Goal: Download file/media

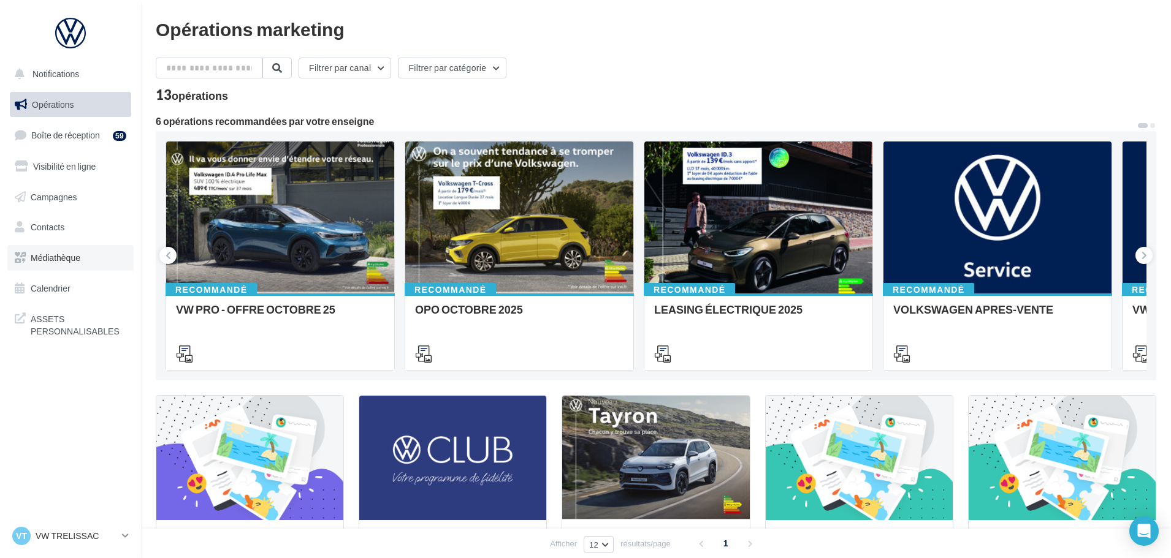
click at [65, 256] on span "Médiathèque" at bounding box center [56, 258] width 50 height 10
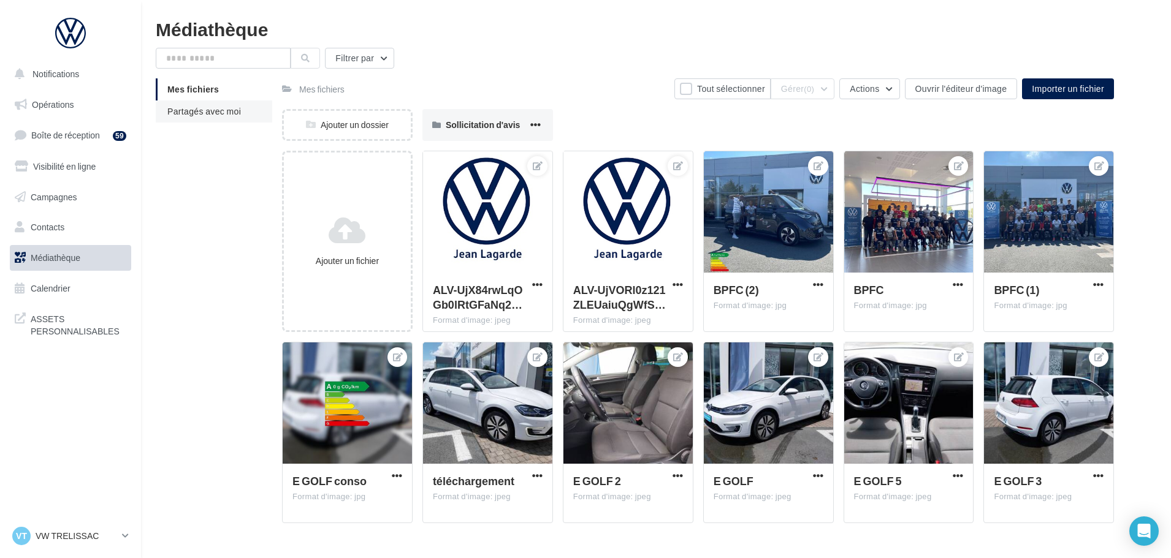
click at [198, 110] on span "Partagés avec moi" at bounding box center [204, 111] width 74 height 10
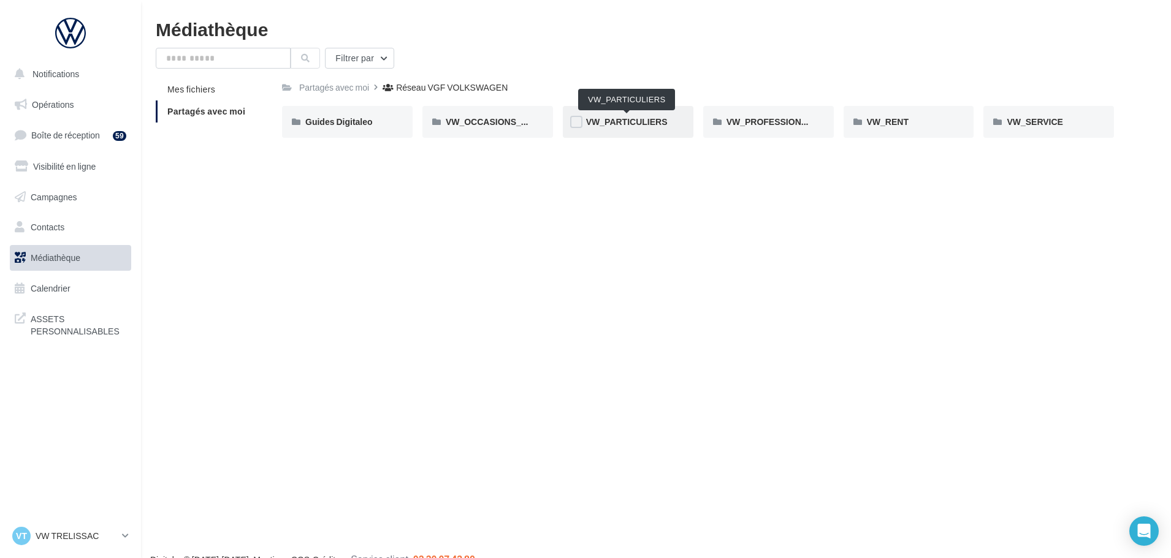
click at [608, 123] on span "VW_PARTICULIERS" at bounding box center [627, 121] width 82 height 10
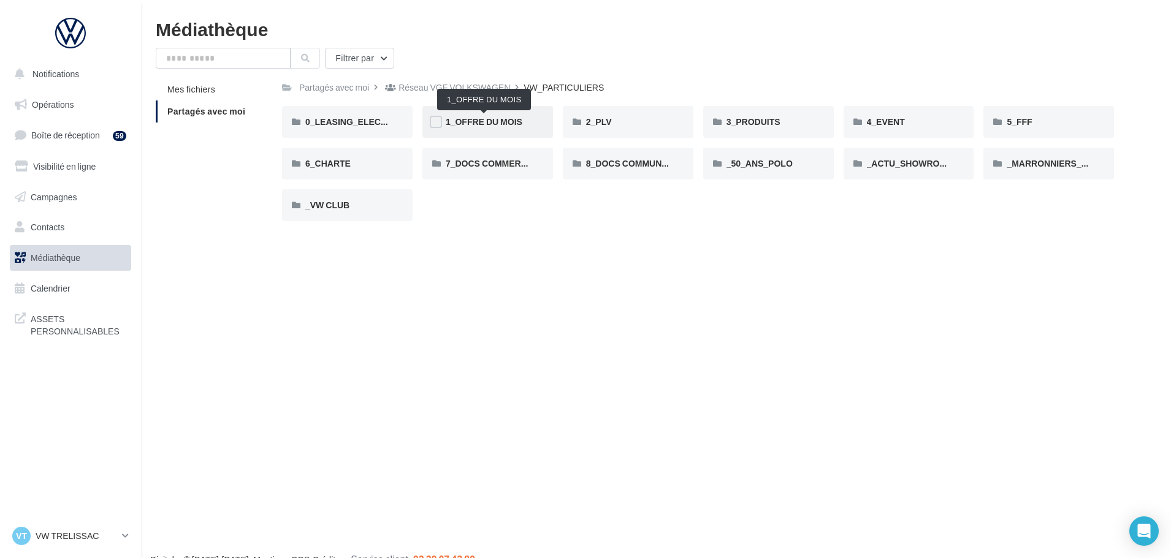
click at [464, 124] on span "1_OFFRE DU MOIS" at bounding box center [484, 121] width 77 height 10
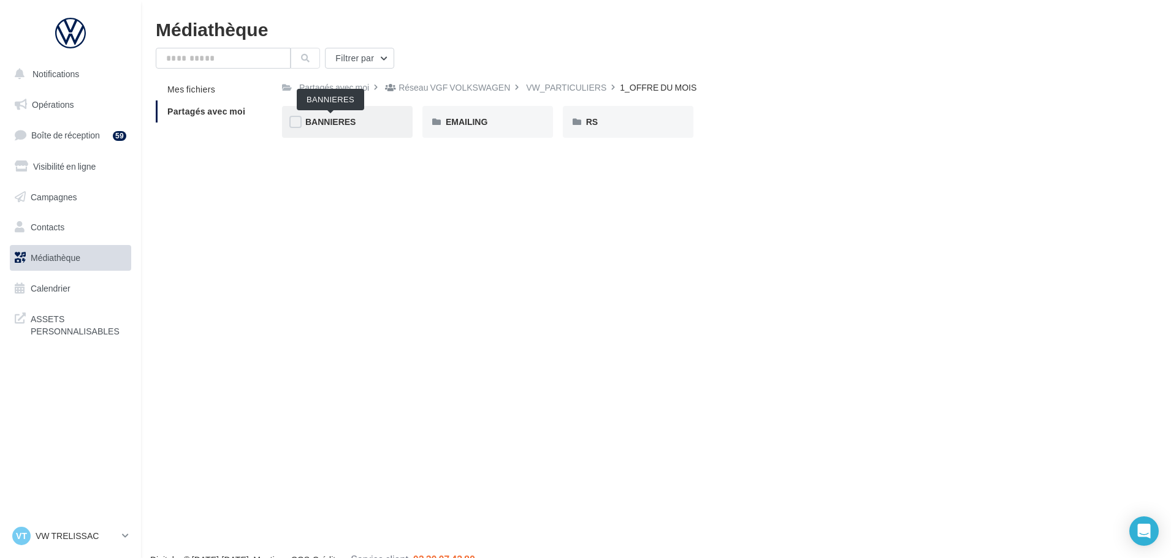
click at [342, 123] on span "BANNIERES" at bounding box center [330, 121] width 50 height 10
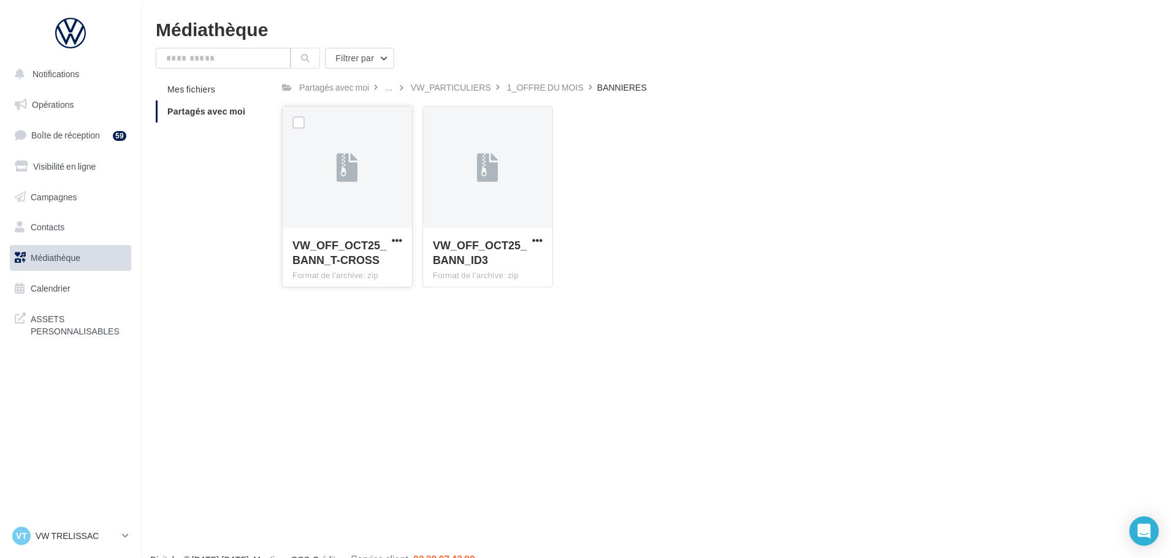
click at [347, 257] on span "VW_OFF_OCT25_BANN_T-CROSS" at bounding box center [339, 252] width 94 height 28
click at [299, 122] on label at bounding box center [298, 122] width 12 height 12
click at [399, 243] on span "button" at bounding box center [397, 240] width 10 height 10
click at [322, 269] on button "Télécharger" at bounding box center [343, 265] width 123 height 32
click at [400, 238] on span "button" at bounding box center [397, 240] width 10 height 10
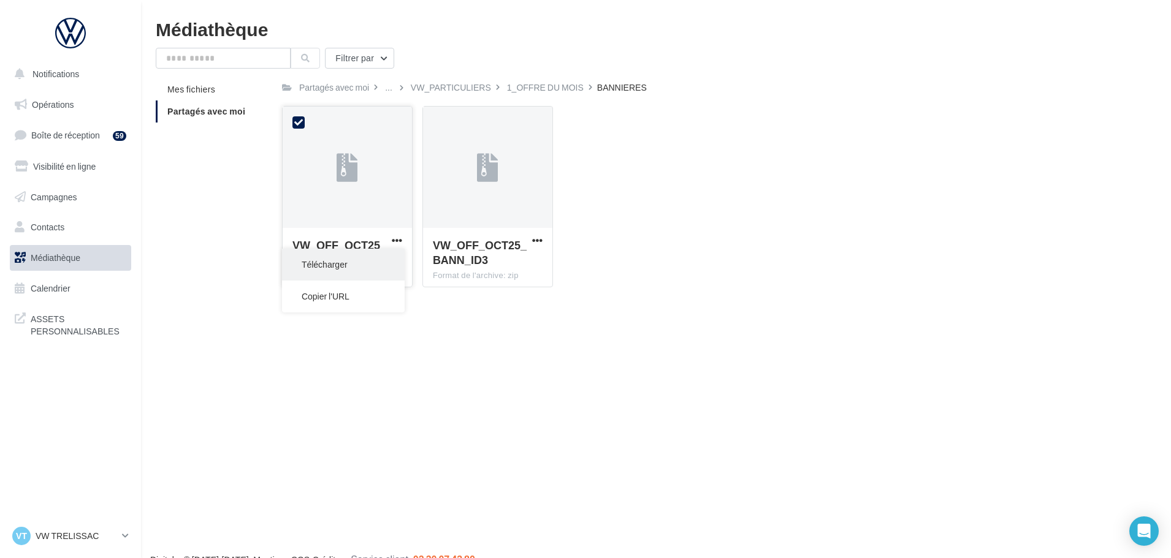
click at [348, 263] on button "Télécharger" at bounding box center [343, 265] width 123 height 32
click at [94, 257] on link "Médiathèque" at bounding box center [70, 258] width 126 height 26
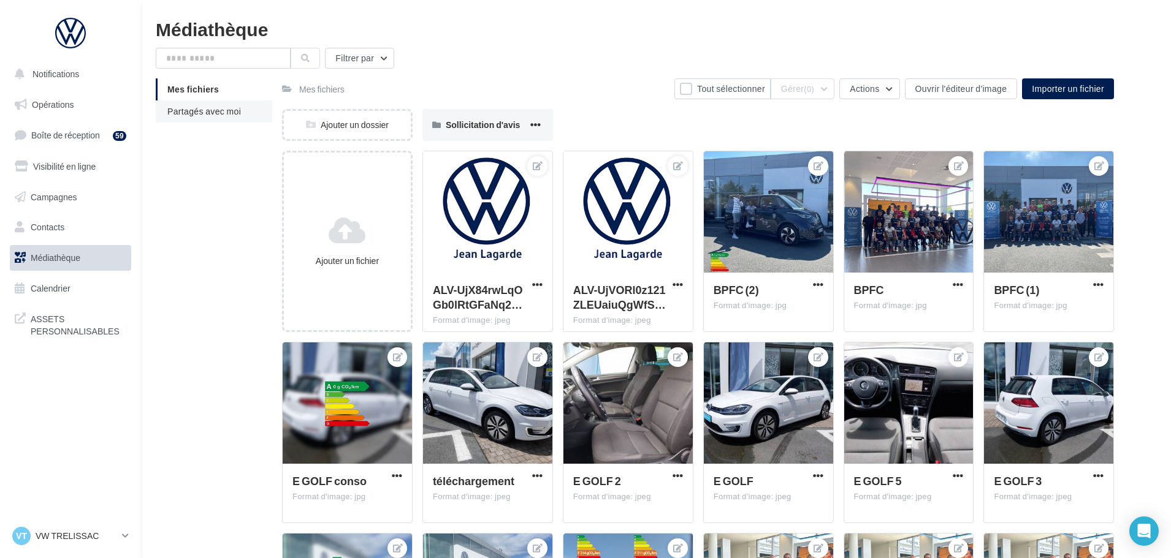
click at [197, 114] on span "Partagés avec moi" at bounding box center [204, 111] width 74 height 10
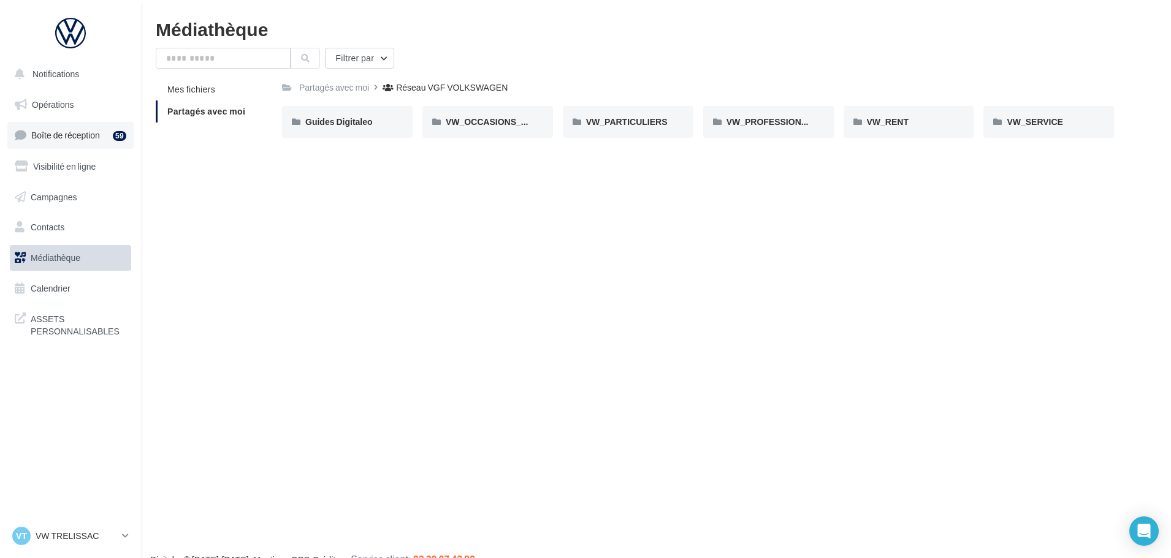
click at [59, 135] on span "Boîte de réception" at bounding box center [65, 135] width 69 height 10
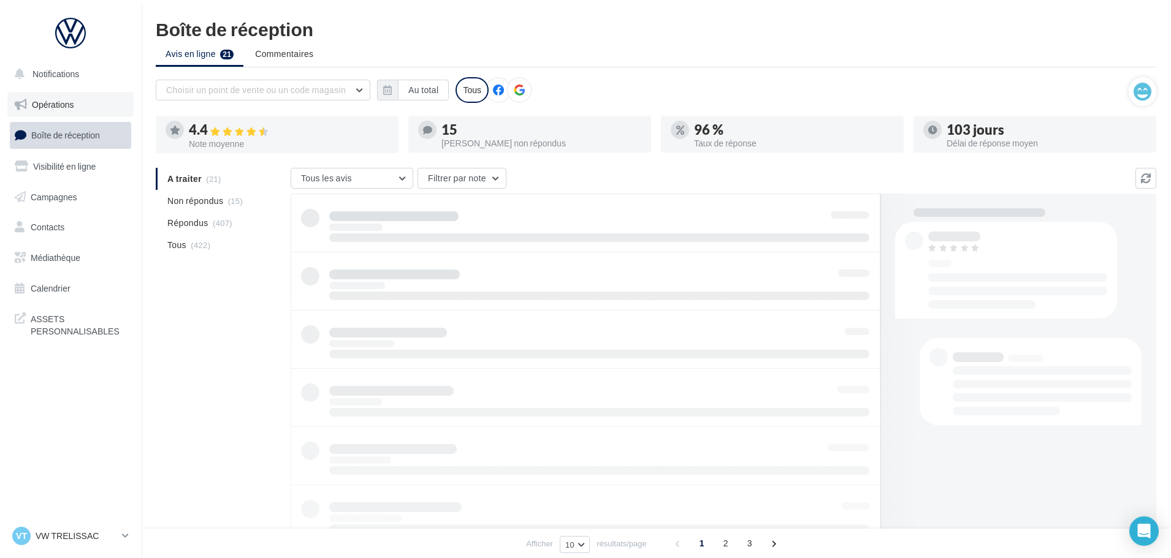
click at [59, 105] on span "Opérations" at bounding box center [53, 104] width 42 height 10
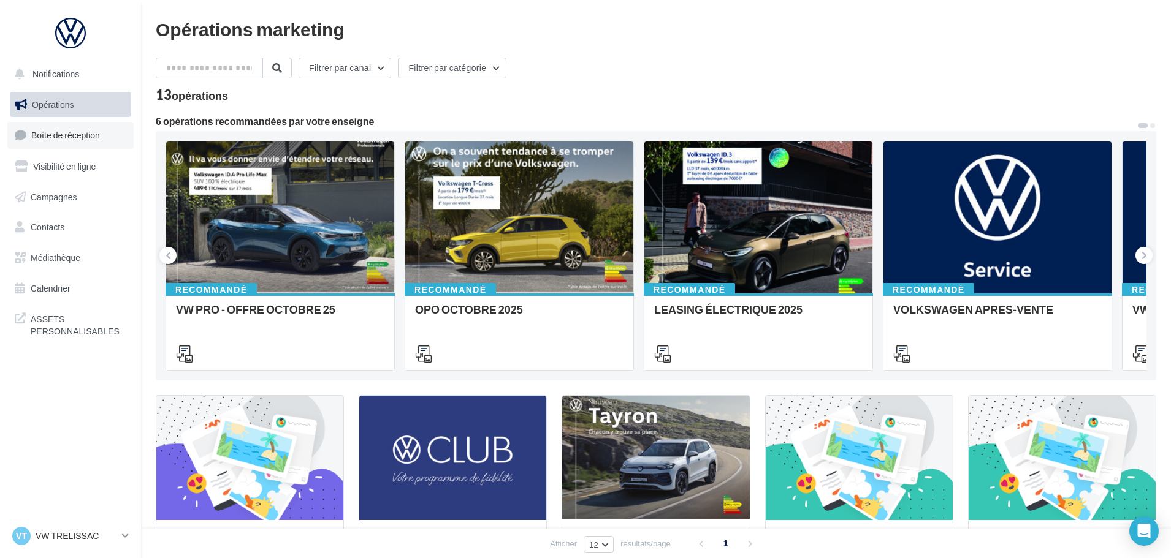
click at [59, 132] on span "Boîte de réception" at bounding box center [65, 135] width 69 height 10
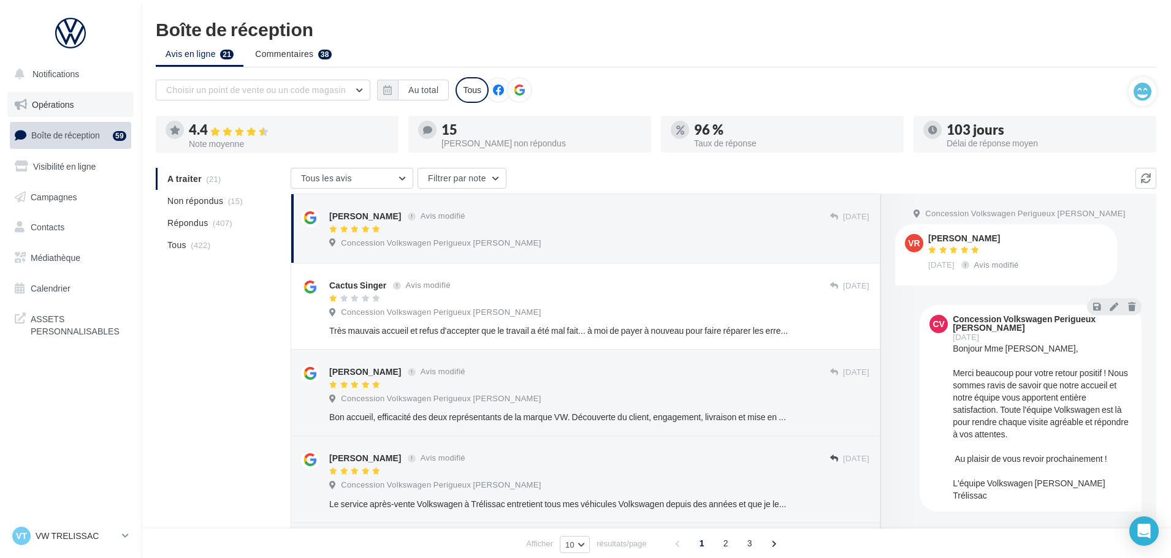
click at [56, 105] on span "Opérations" at bounding box center [53, 104] width 42 height 10
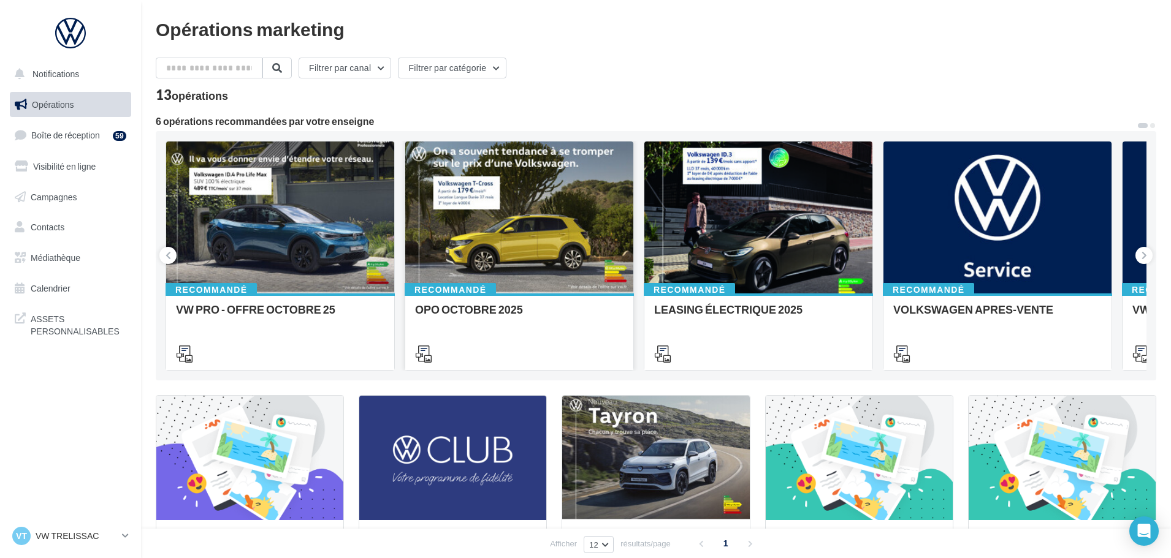
click at [495, 237] on div at bounding box center [519, 218] width 228 height 153
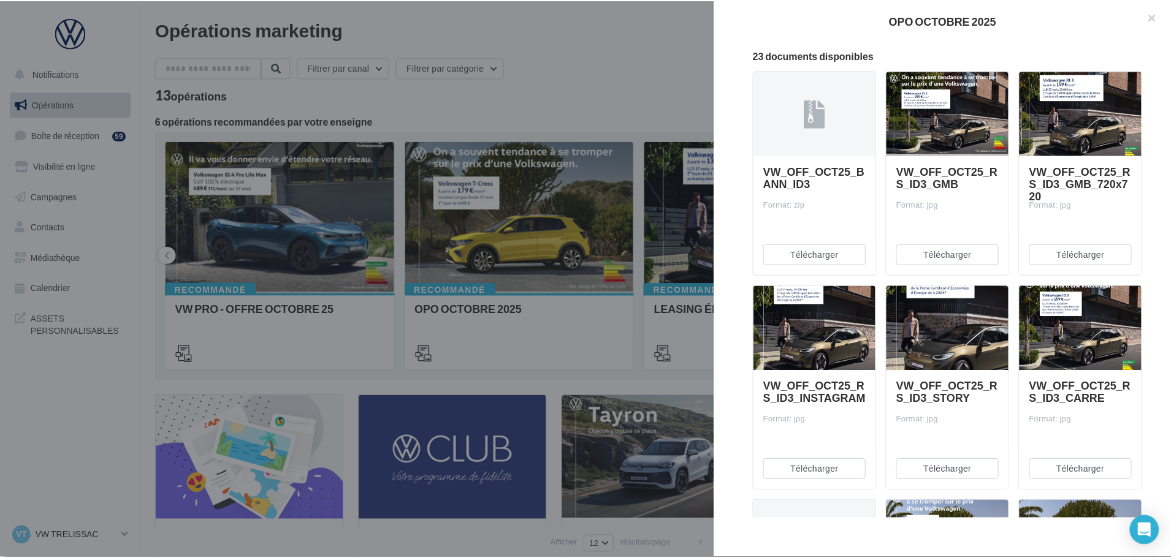
scroll to position [56, 0]
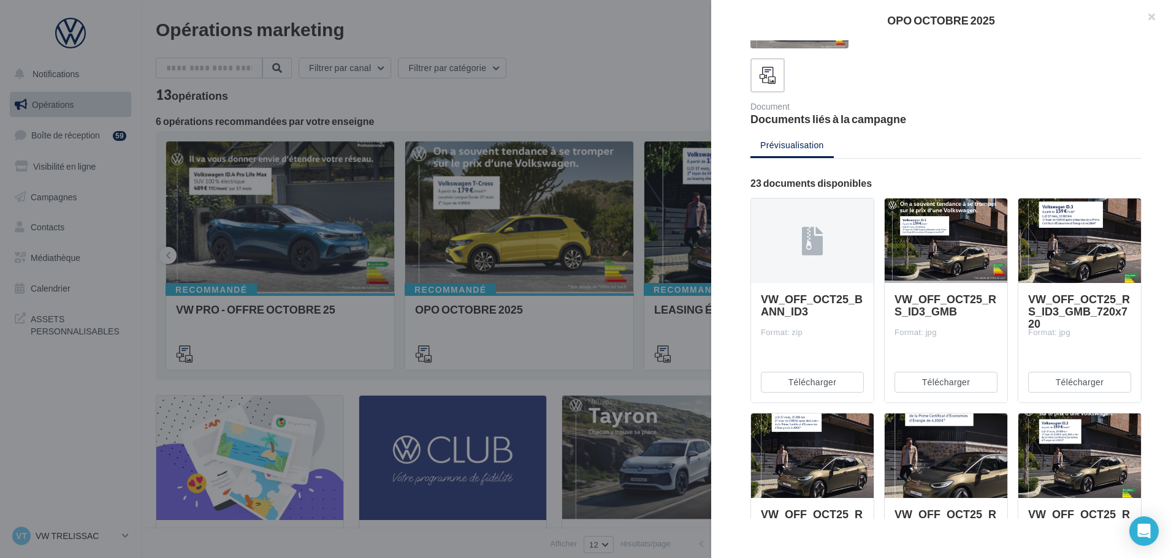
click at [608, 61] on div at bounding box center [585, 279] width 1171 height 558
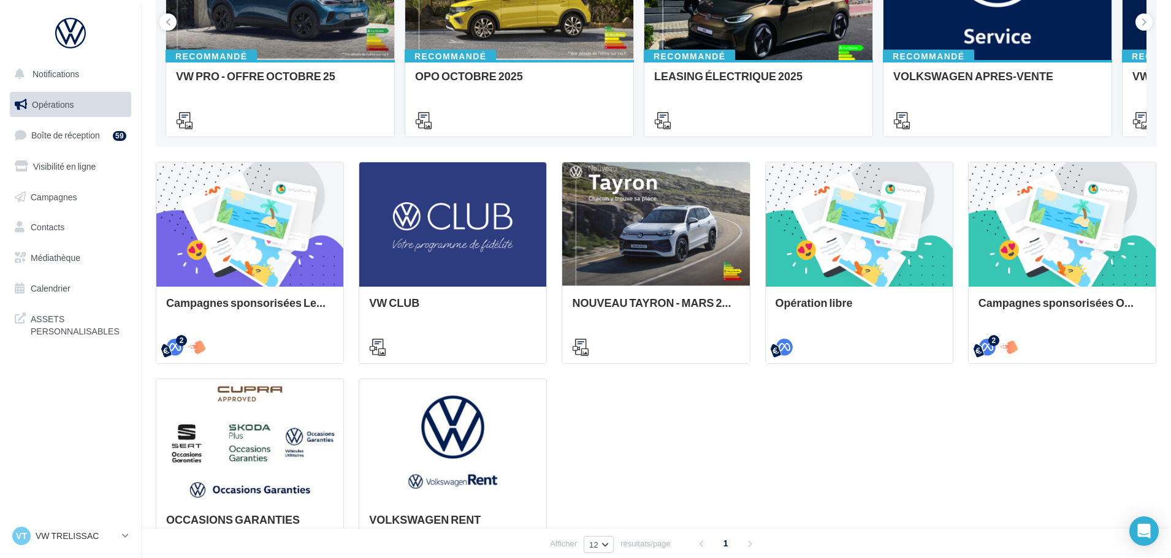
scroll to position [245, 0]
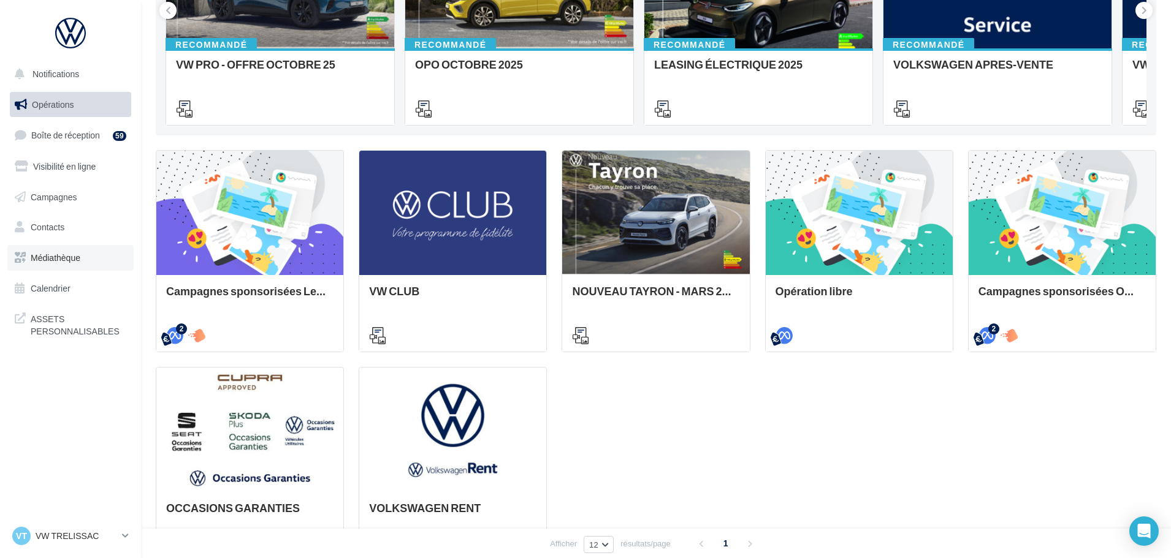
click at [67, 257] on span "Médiathèque" at bounding box center [56, 258] width 50 height 10
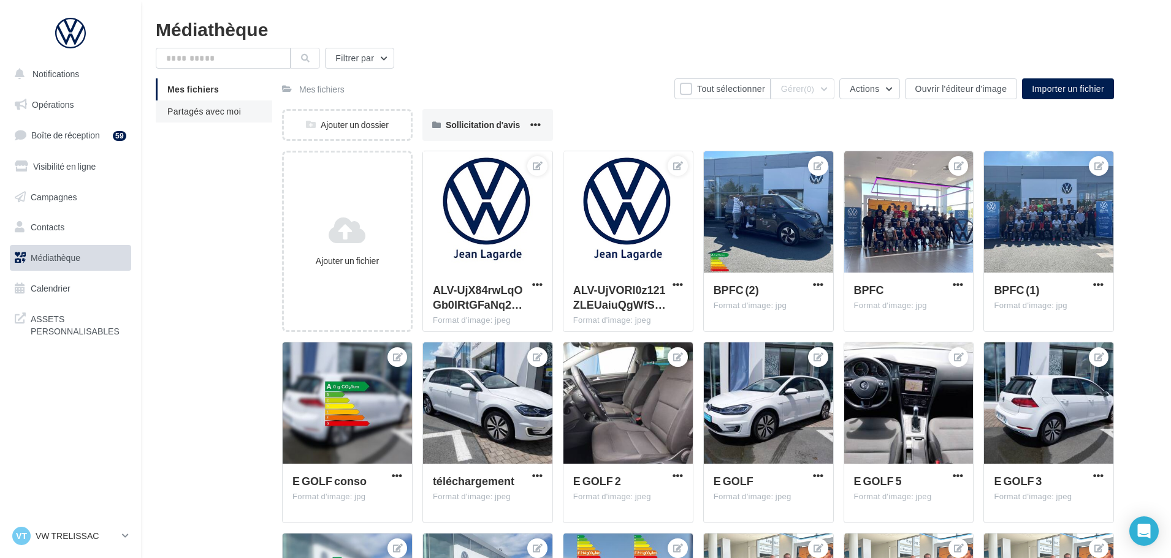
click at [189, 111] on span "Partagés avec moi" at bounding box center [204, 111] width 74 height 10
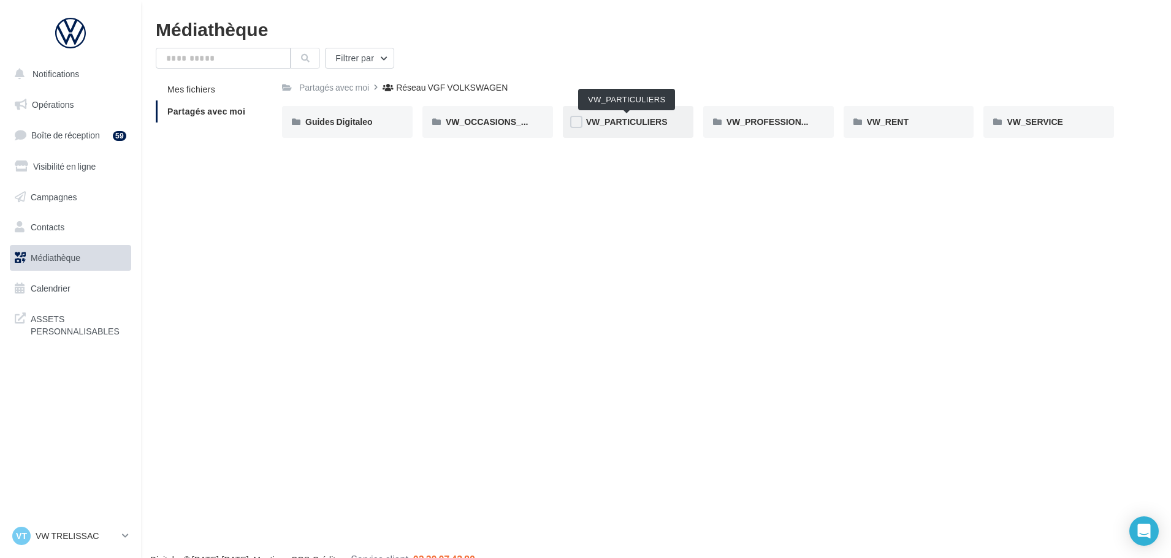
click at [639, 116] on span "VW_PARTICULIERS" at bounding box center [627, 121] width 82 height 10
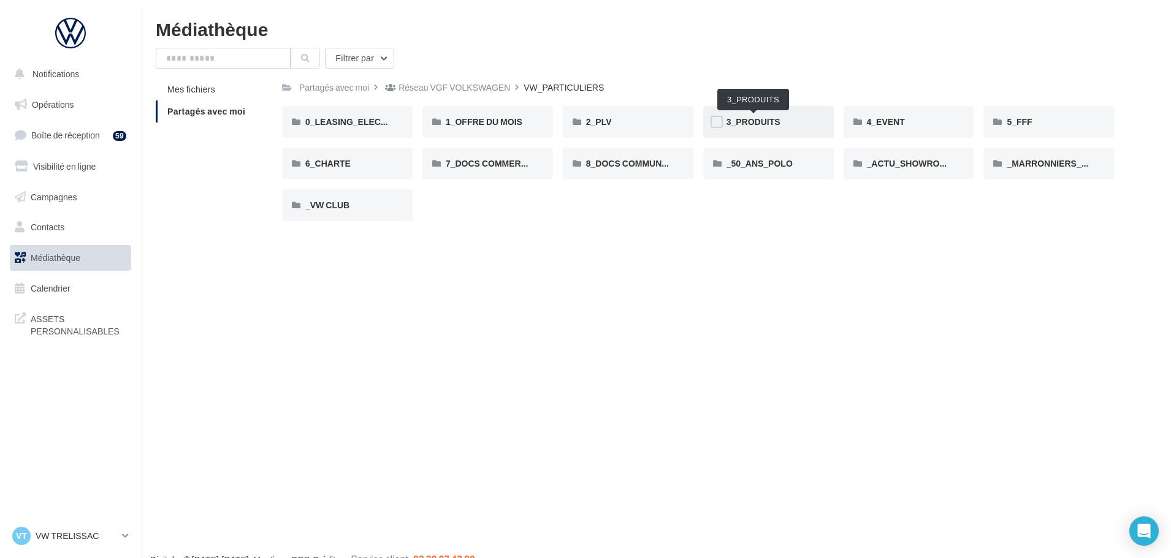
click at [768, 120] on span "3_PRODUITS" at bounding box center [753, 121] width 54 height 10
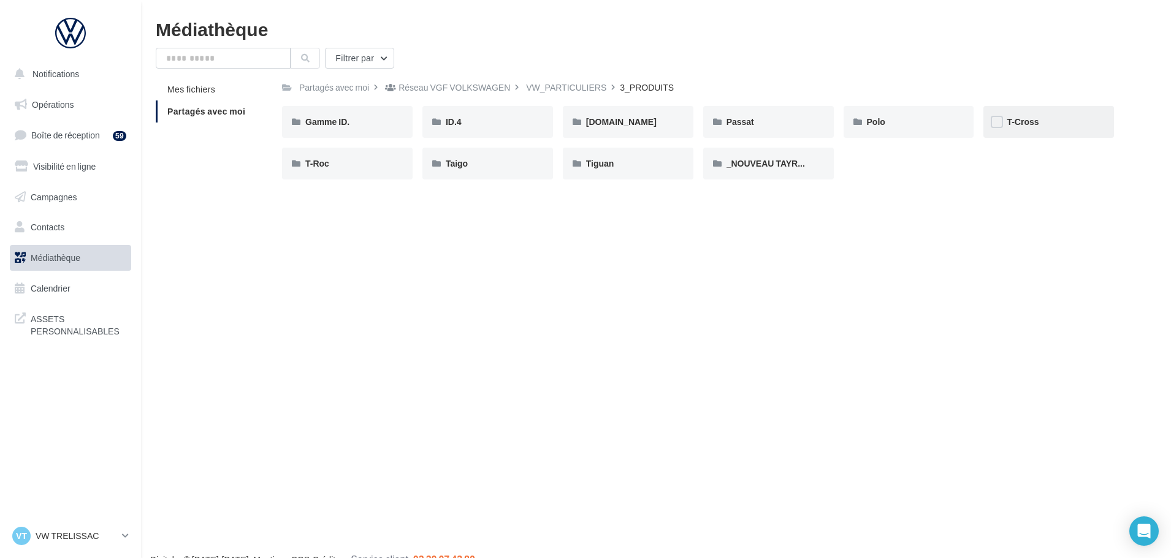
click at [1040, 120] on div "T-Cross" at bounding box center [1049, 122] width 84 height 12
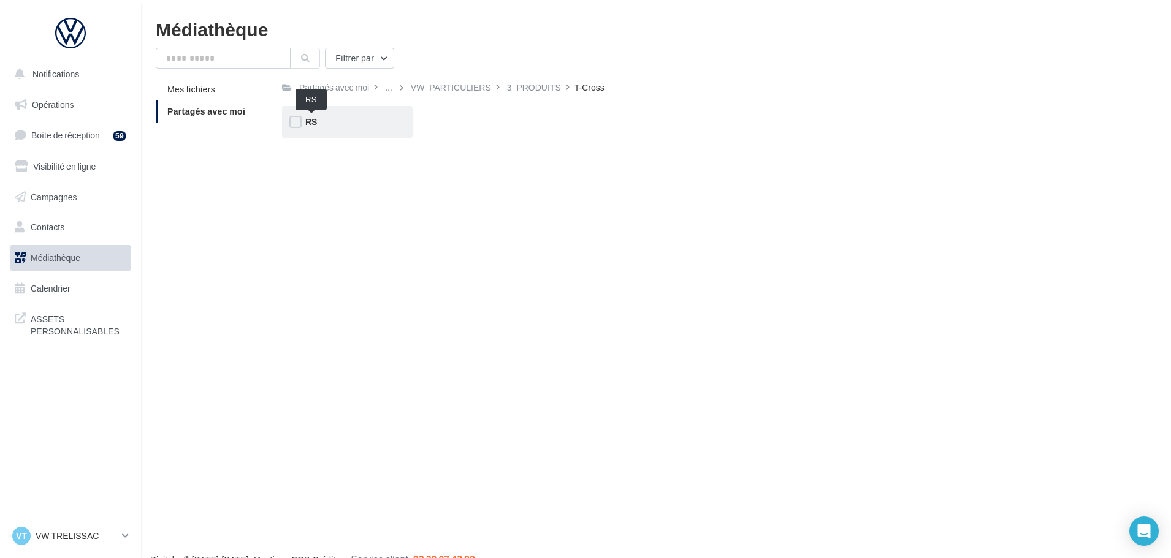
click at [309, 120] on span "RS" at bounding box center [311, 121] width 12 height 10
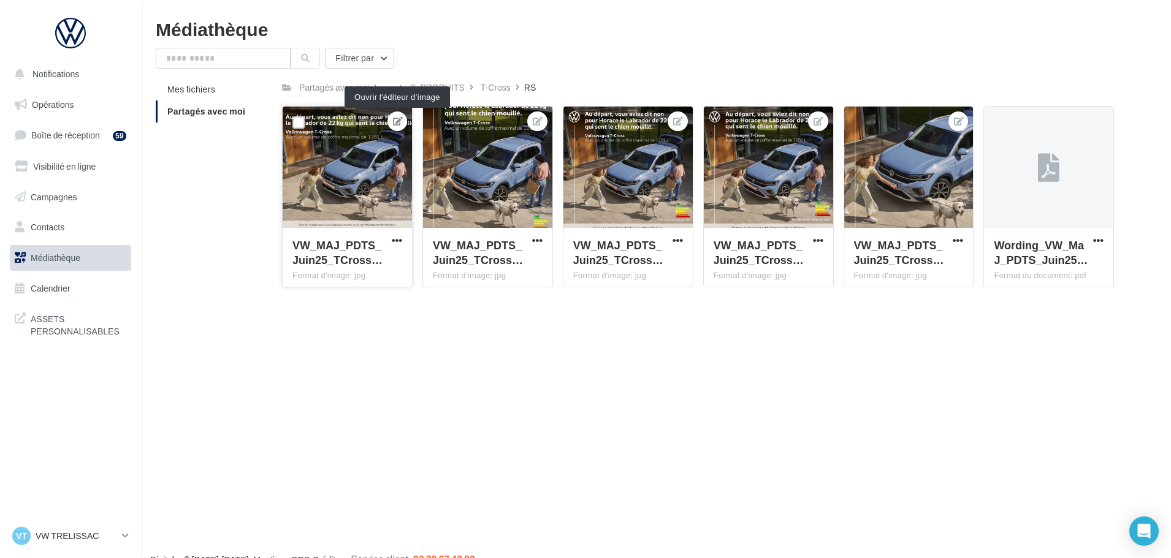
click at [397, 118] on icon at bounding box center [398, 121] width 10 height 9
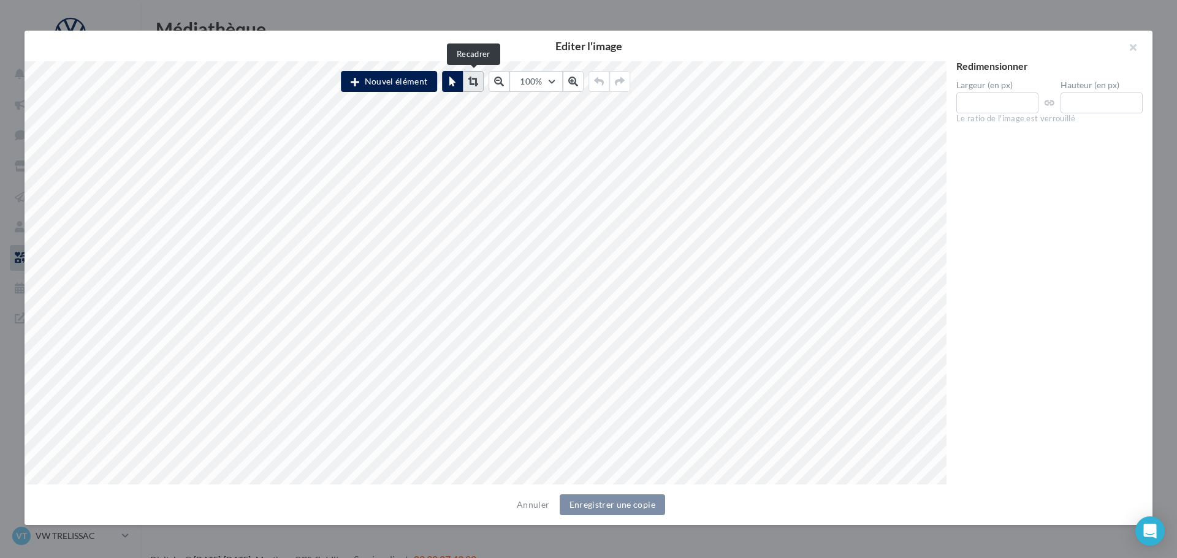
click at [474, 83] on icon at bounding box center [473, 82] width 10 height 10
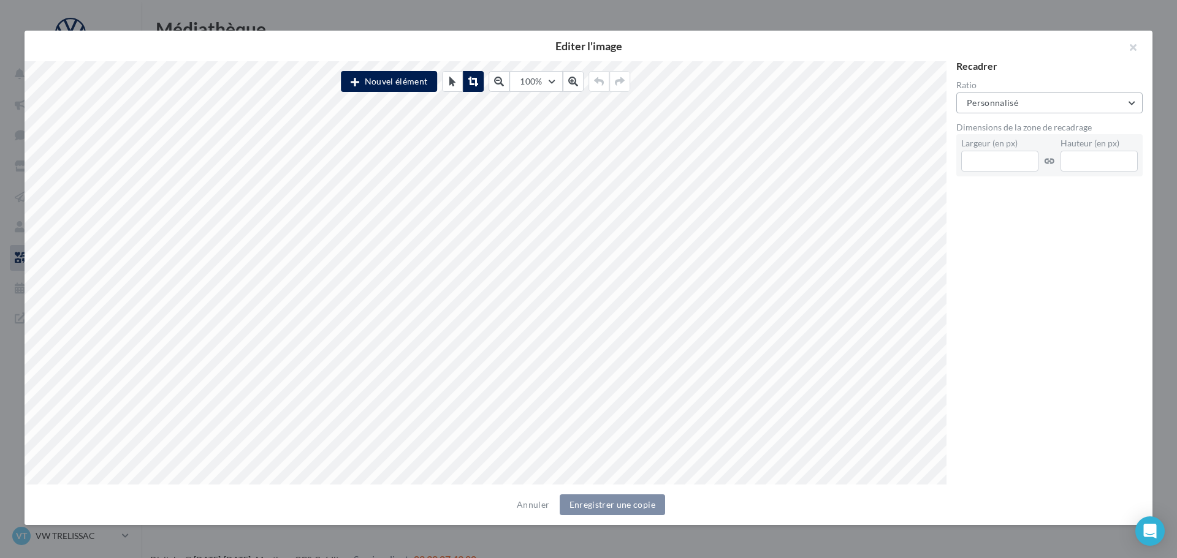
click at [1116, 109] on button "Personnalisé" at bounding box center [1049, 103] width 186 height 21
click at [1046, 162] on div "Carré (1:1)" at bounding box center [1049, 166] width 147 height 12
click at [1045, 113] on button "Carré (1:1)" at bounding box center [1049, 103] width 186 height 21
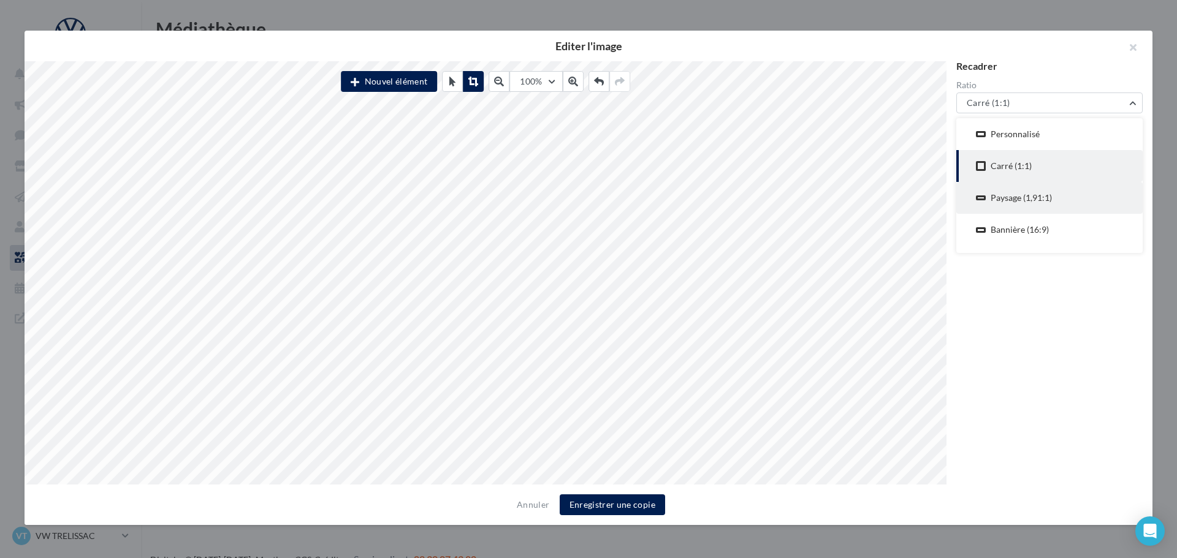
click at [1021, 192] on div "Paysage (1,91:1)" at bounding box center [1021, 198] width 61 height 12
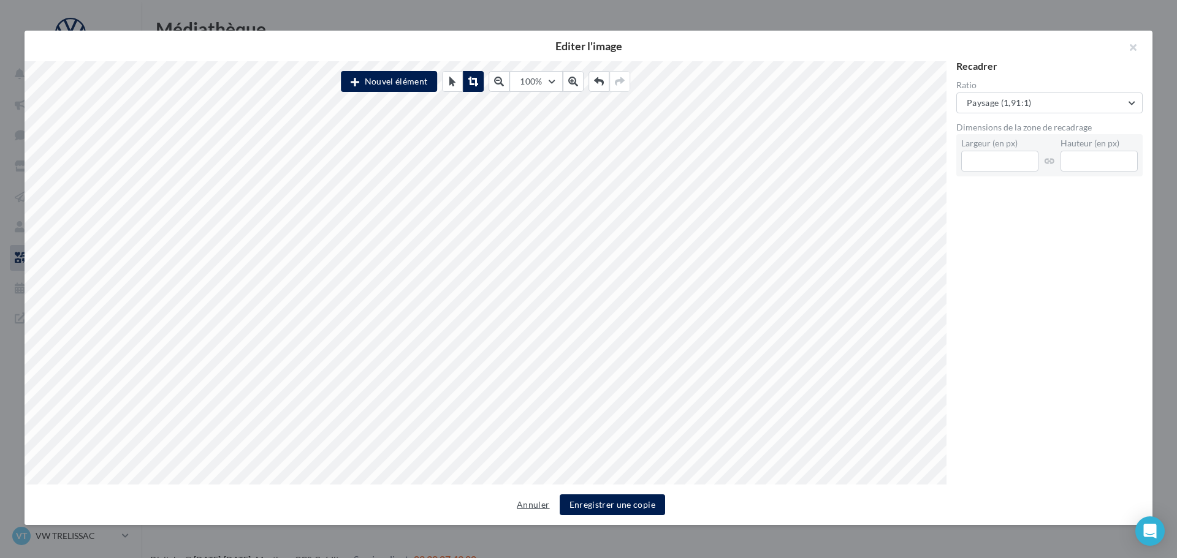
click at [533, 508] on button "Annuler" at bounding box center [533, 505] width 42 height 15
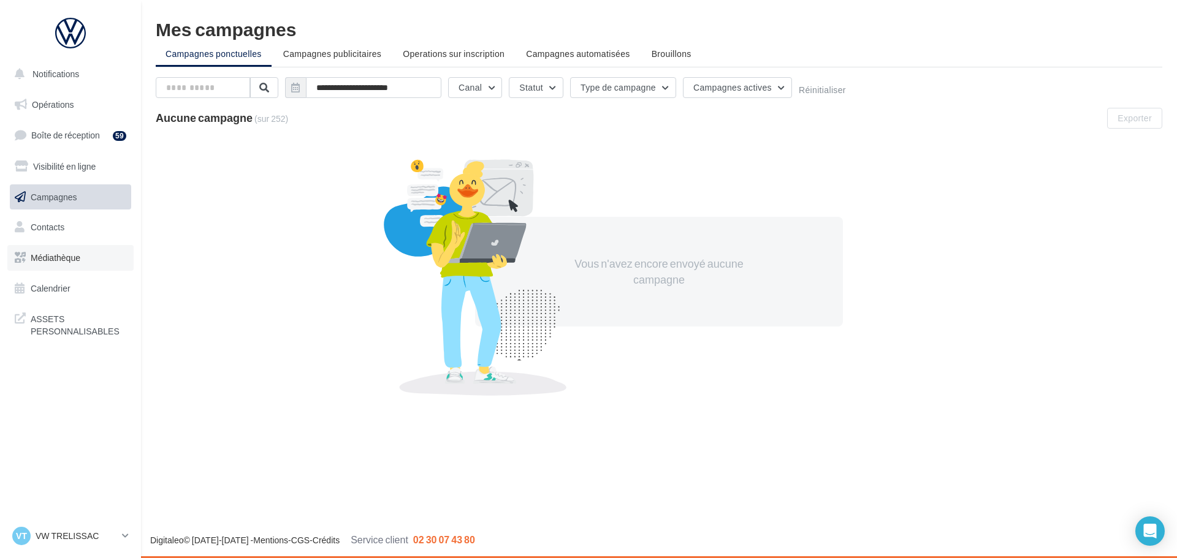
click at [75, 258] on span "Médiathèque" at bounding box center [56, 258] width 50 height 10
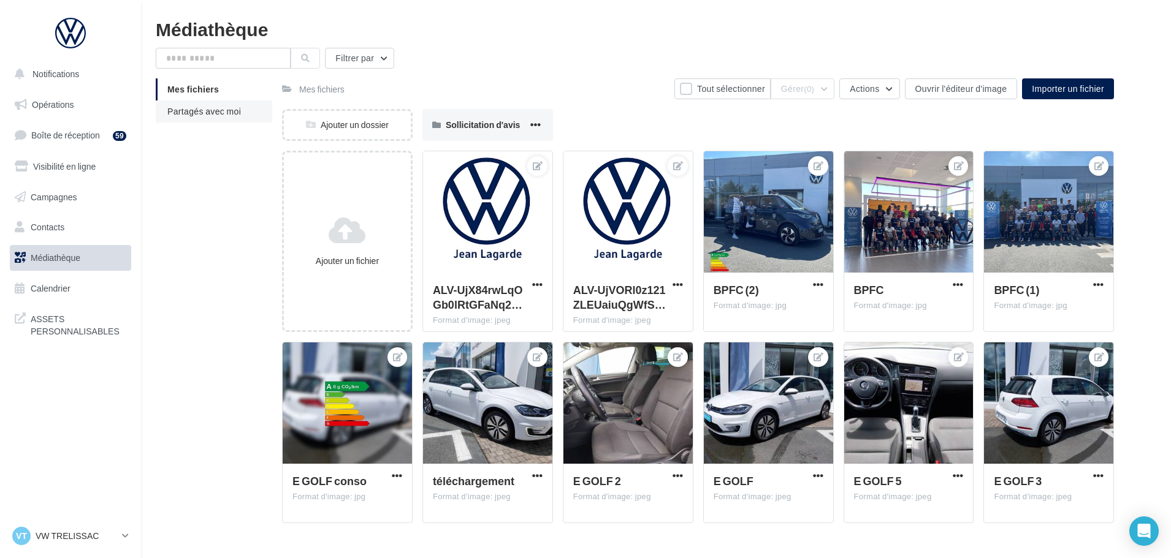
click at [197, 112] on span "Partagés avec moi" at bounding box center [204, 111] width 74 height 10
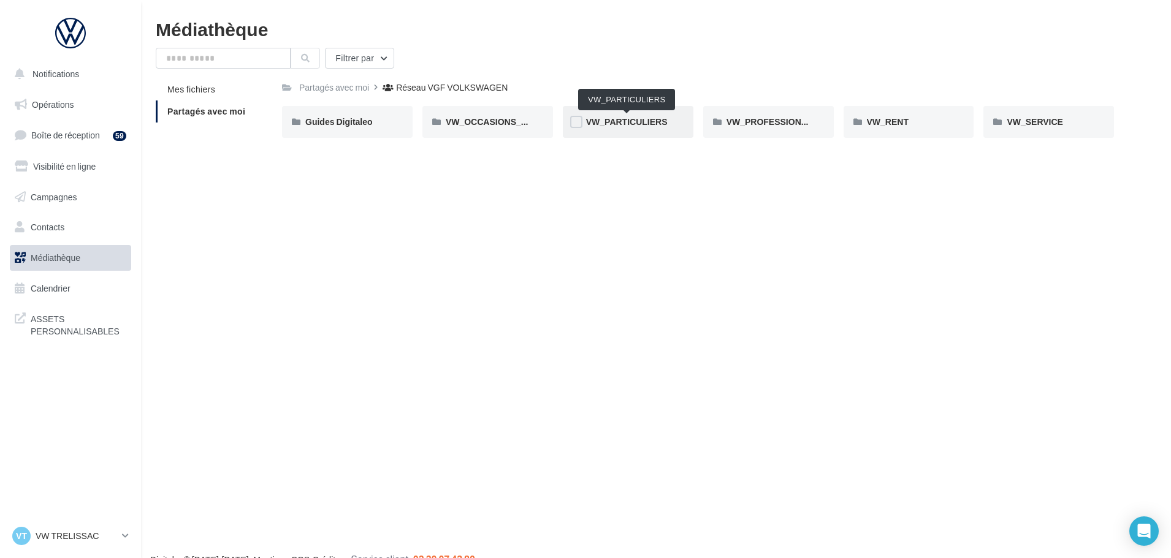
click at [631, 120] on span "VW_PARTICULIERS" at bounding box center [627, 121] width 82 height 10
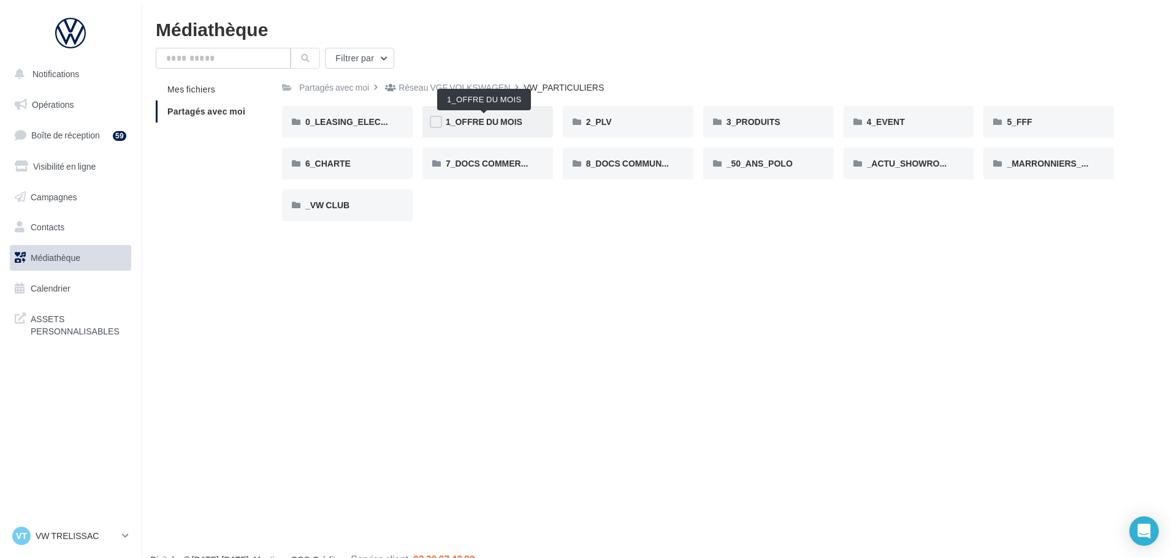
click at [479, 118] on span "1_OFFRE DU MOIS" at bounding box center [484, 121] width 77 height 10
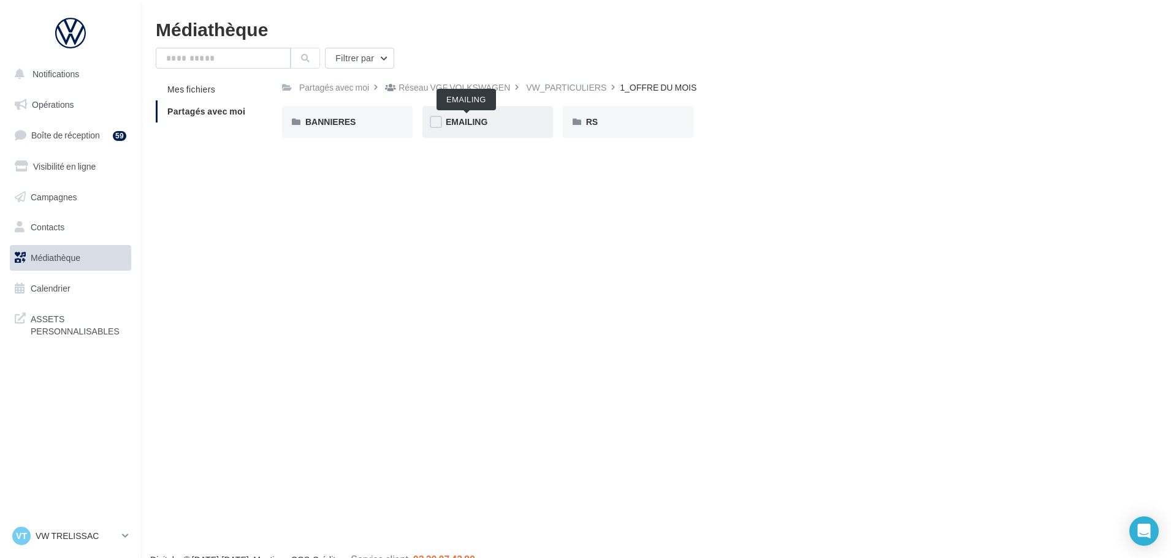
click at [468, 120] on span "EMAILING" at bounding box center [467, 121] width 42 height 10
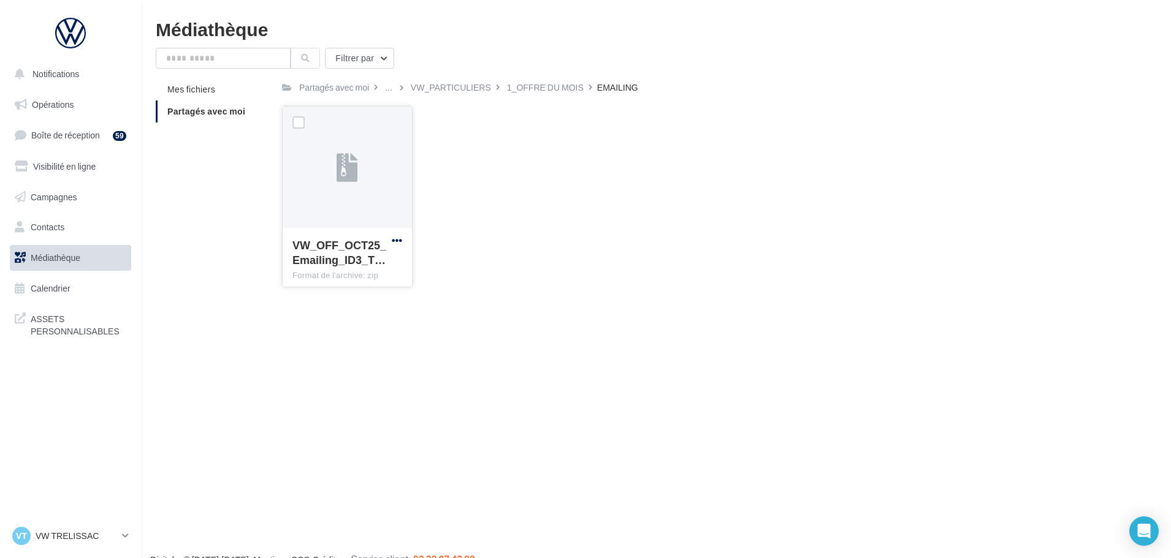
click at [397, 242] on span "button" at bounding box center [397, 240] width 10 height 10
click at [352, 261] on button "Télécharger" at bounding box center [343, 265] width 123 height 32
click at [473, 90] on div "VW_PARTICULIERS" at bounding box center [451, 88] width 80 height 12
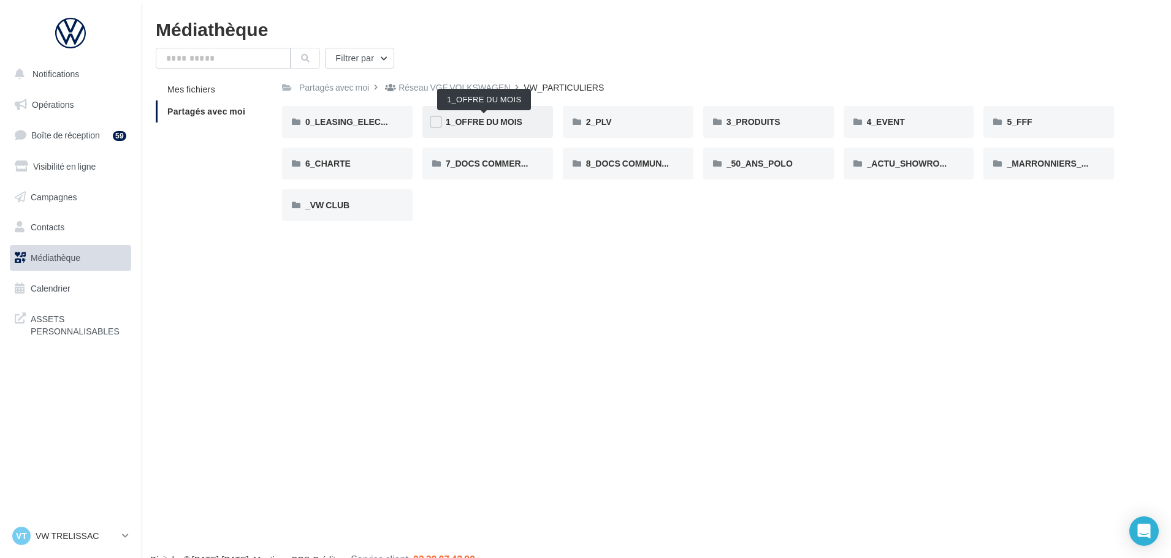
click at [509, 121] on span "1_OFFRE DU MOIS" at bounding box center [484, 121] width 77 height 10
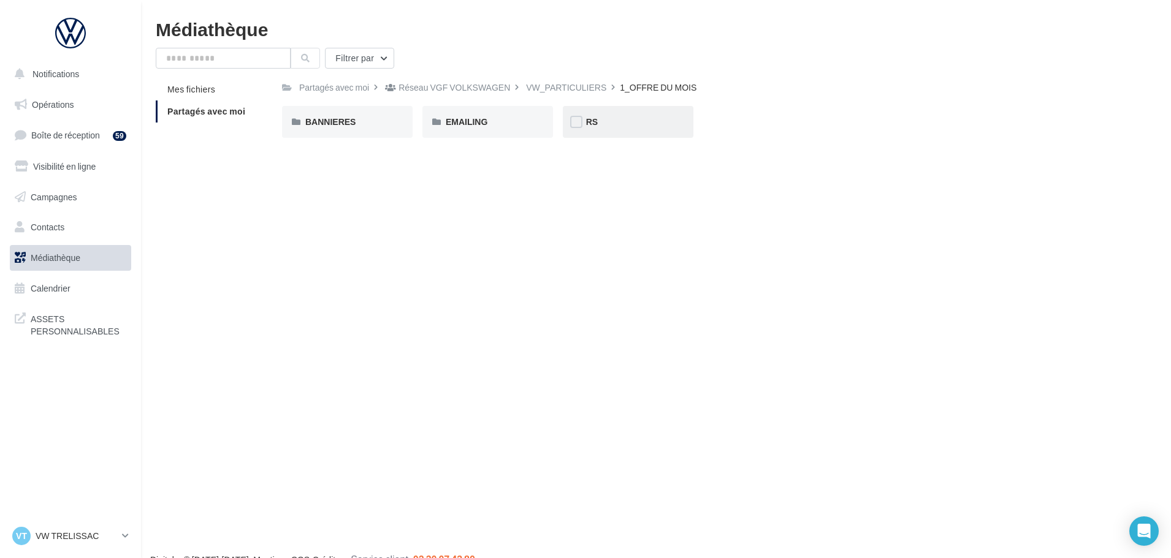
click at [584, 122] on div "RS" at bounding box center [628, 122] width 131 height 32
click at [343, 122] on div "AVEC [PERSON_NAME]" at bounding box center [347, 122] width 84 height 12
click at [482, 120] on span "T-CROSS" at bounding box center [465, 121] width 38 height 10
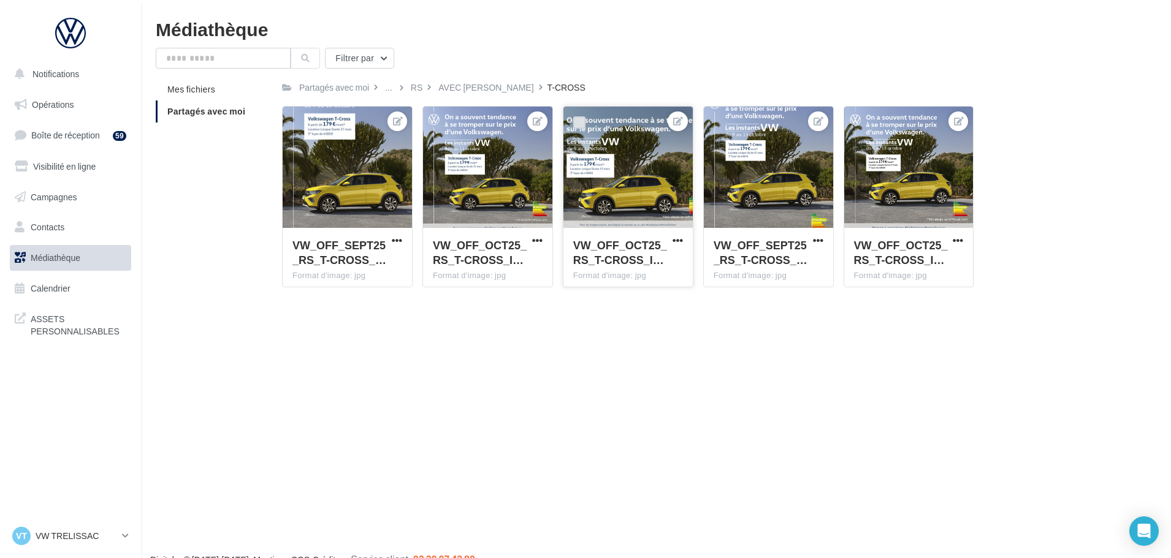
click at [581, 121] on label at bounding box center [579, 122] width 12 height 12
click at [674, 119] on icon at bounding box center [678, 121] width 10 height 9
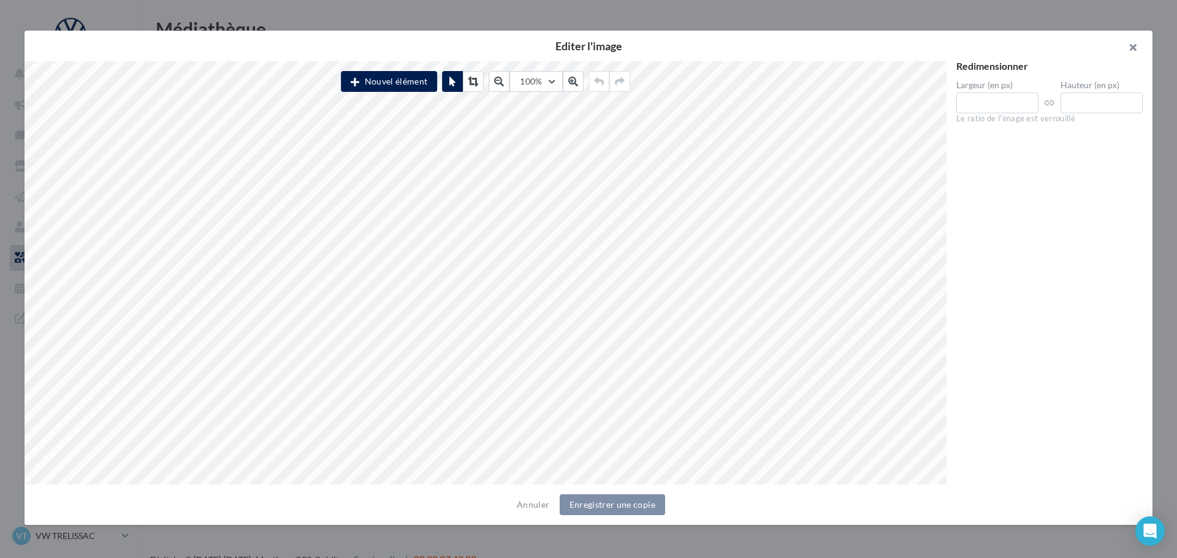
click at [1135, 49] on button "button" at bounding box center [1127, 49] width 49 height 37
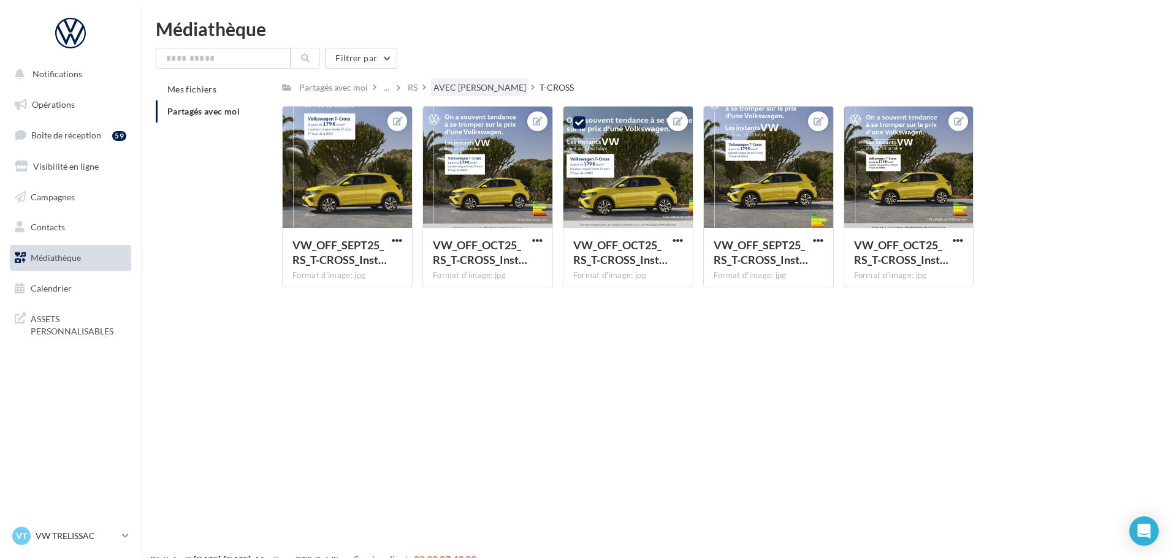
click at [440, 88] on div "AVEC [PERSON_NAME]" at bounding box center [479, 88] width 93 height 12
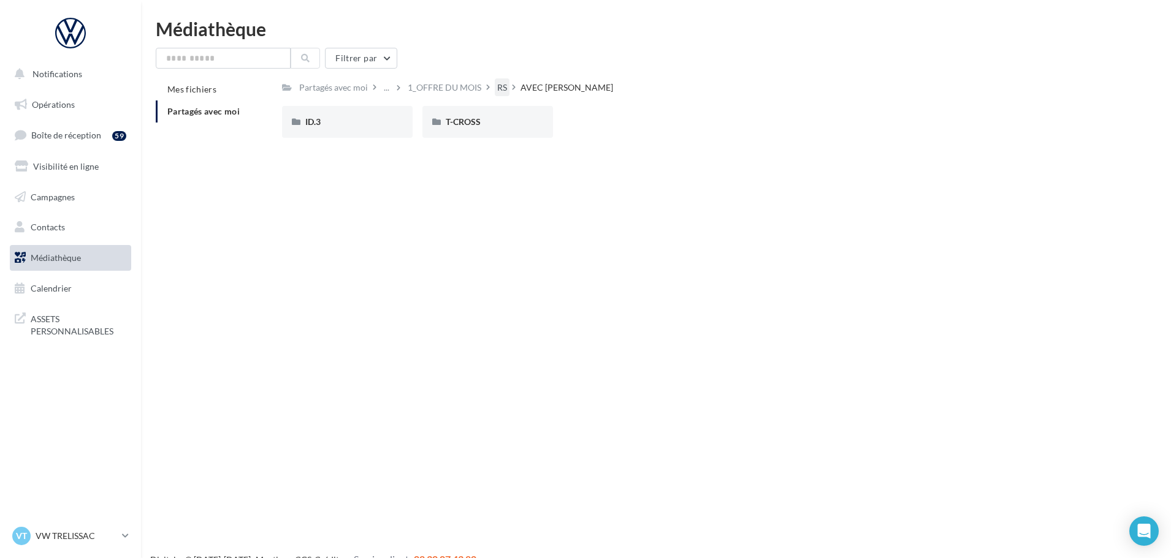
click at [498, 87] on div "RS" at bounding box center [502, 88] width 10 height 12
click at [332, 122] on span "AVEC [PERSON_NAME]" at bounding box center [351, 121] width 93 height 10
click at [503, 88] on div "RS" at bounding box center [502, 88] width 10 height 12
click at [297, 121] on label at bounding box center [295, 122] width 12 height 12
click at [332, 123] on span "AVEC [PERSON_NAME]" at bounding box center [351, 121] width 93 height 10
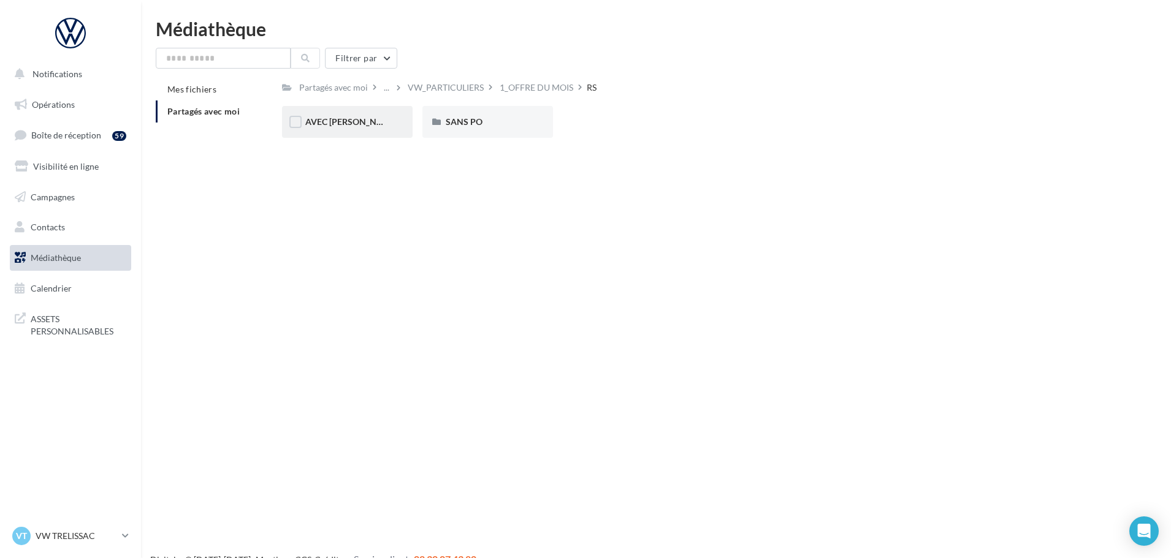
click at [332, 123] on span "AVEC [PERSON_NAME]" at bounding box center [351, 121] width 93 height 10
click at [430, 121] on label at bounding box center [436, 122] width 12 height 12
click at [467, 121] on span "T-CROSS" at bounding box center [463, 121] width 35 height 10
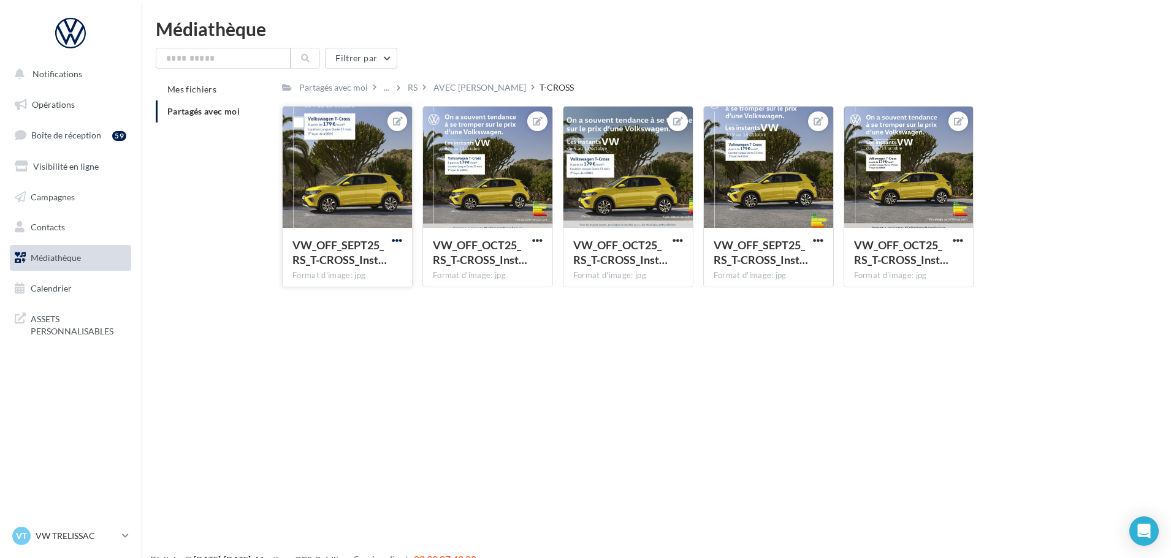
click at [392, 238] on span "button" at bounding box center [397, 240] width 10 height 10
drag, startPoint x: 321, startPoint y: 297, endPoint x: 418, endPoint y: 291, distance: 97.7
click at [321, 297] on button "Télécharger" at bounding box center [339, 297] width 129 height 32
click at [536, 239] on span "button" at bounding box center [537, 240] width 10 height 10
click at [481, 293] on button "Télécharger" at bounding box center [480, 297] width 129 height 32
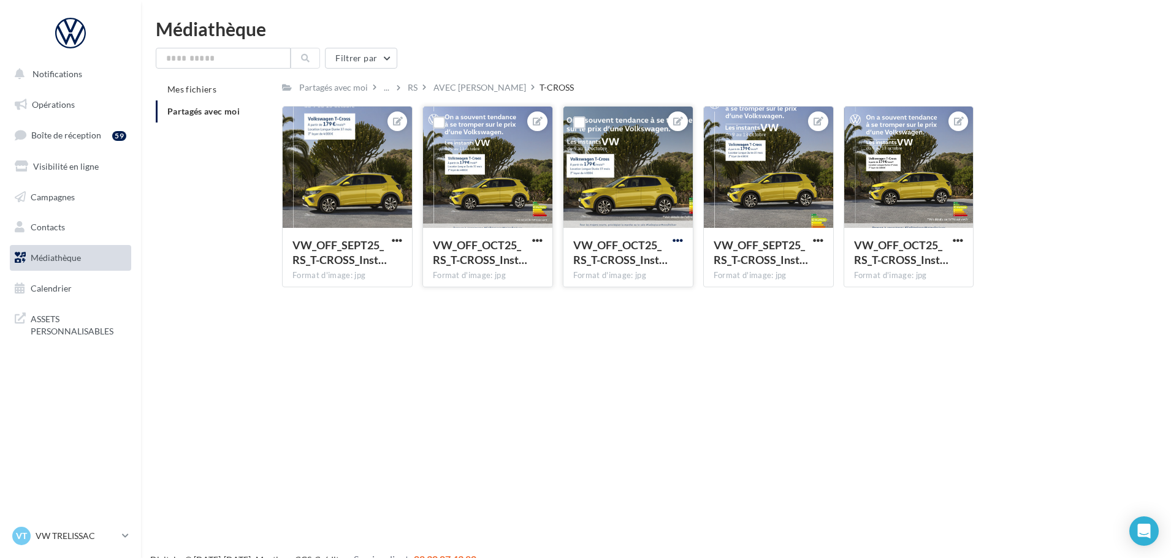
click at [676, 242] on span "button" at bounding box center [678, 240] width 10 height 10
click at [612, 295] on button "Télécharger" at bounding box center [620, 297] width 129 height 32
click at [673, 55] on div "Filtrer par" at bounding box center [656, 58] width 1000 height 21
click at [817, 240] on span "button" at bounding box center [818, 240] width 10 height 10
click at [758, 296] on button "Télécharger" at bounding box center [760, 297] width 129 height 32
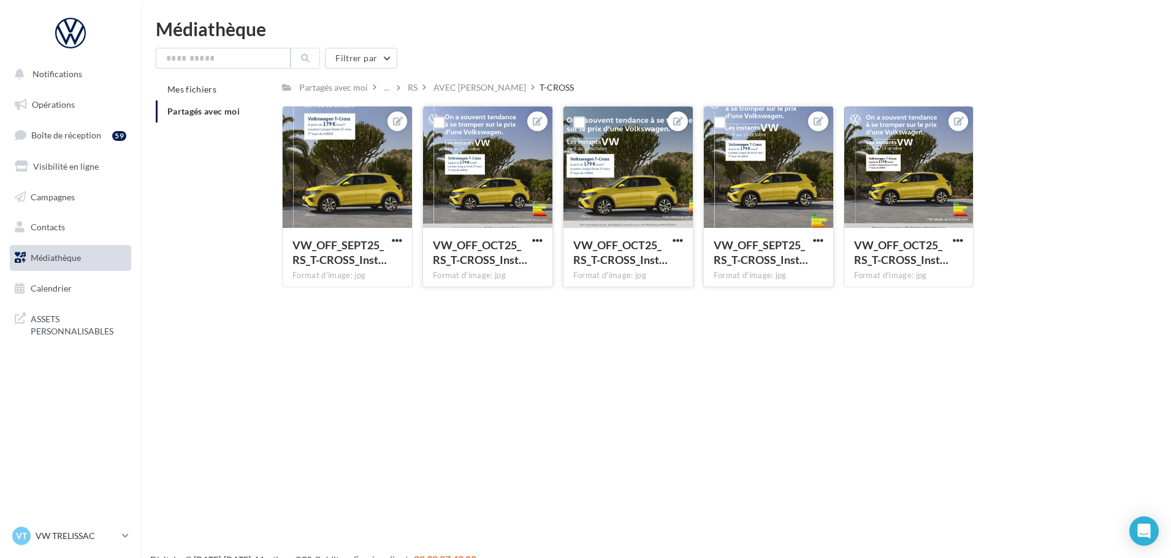
click at [712, 70] on div "Filtrer par Mes fichiers Partagés avec moi Partagés avec moi ... RS AVEC PO T-C…" at bounding box center [656, 173] width 1000 height 250
click at [711, 408] on div "Notifications Opérations Boîte de réception 59 Visibilité en ligne Campagnes Co…" at bounding box center [585, 299] width 1171 height 558
click at [959, 242] on span "button" at bounding box center [958, 240] width 10 height 10
click at [898, 294] on button "Télécharger" at bounding box center [900, 297] width 129 height 32
click at [455, 90] on div "AVEC [PERSON_NAME]" at bounding box center [479, 88] width 93 height 12
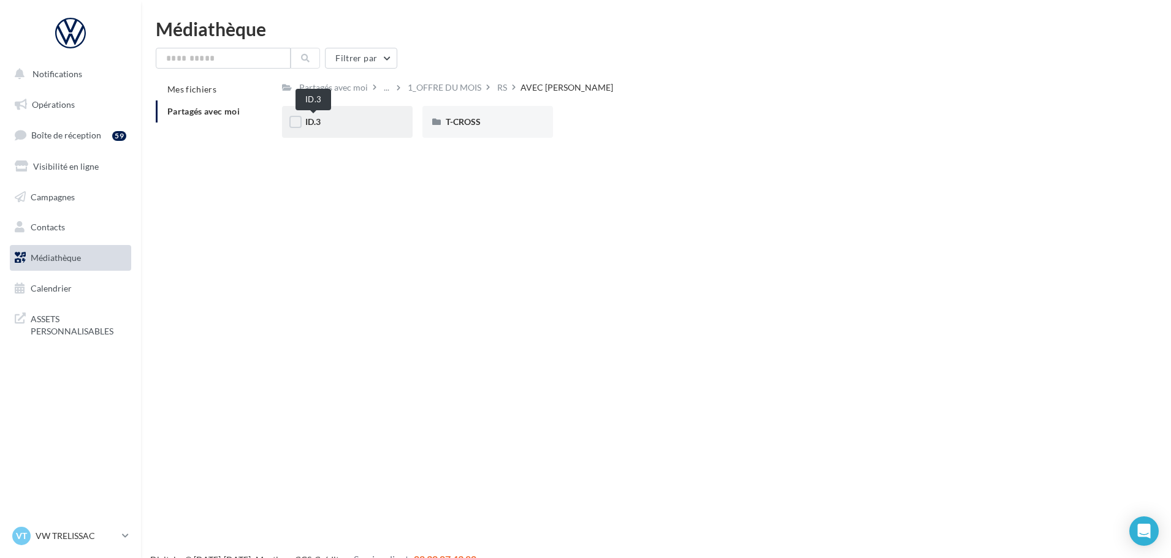
click at [313, 120] on span "ID.3" at bounding box center [312, 121] width 15 height 10
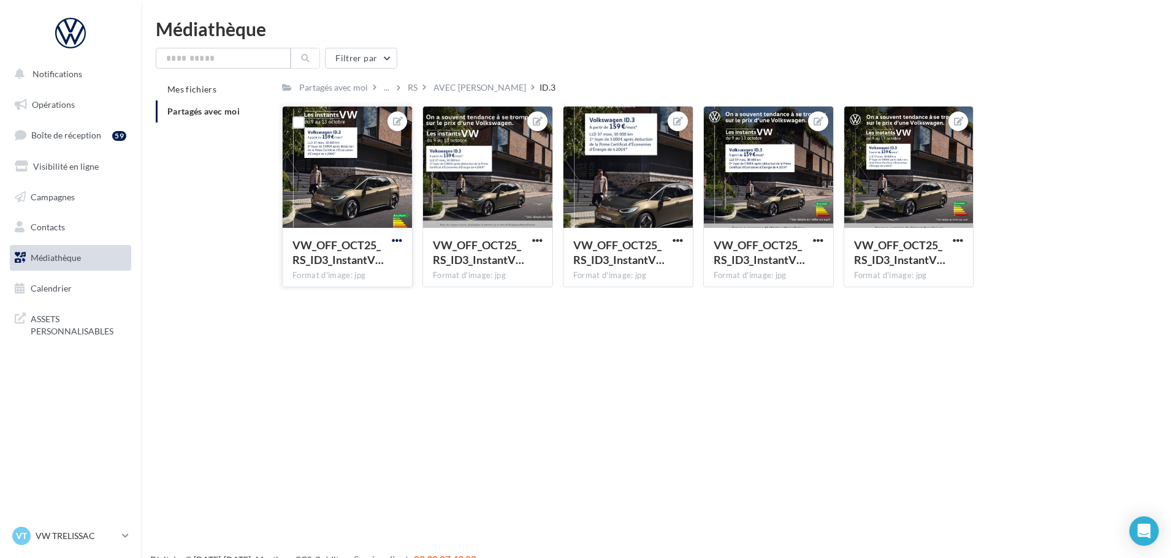
click at [395, 243] on span "button" at bounding box center [397, 240] width 10 height 10
click at [354, 292] on button "Télécharger" at bounding box center [339, 297] width 129 height 32
click at [533, 239] on span "button" at bounding box center [537, 240] width 10 height 10
click at [475, 299] on button "Télécharger" at bounding box center [480, 297] width 129 height 32
click at [673, 240] on span "button" at bounding box center [678, 240] width 10 height 10
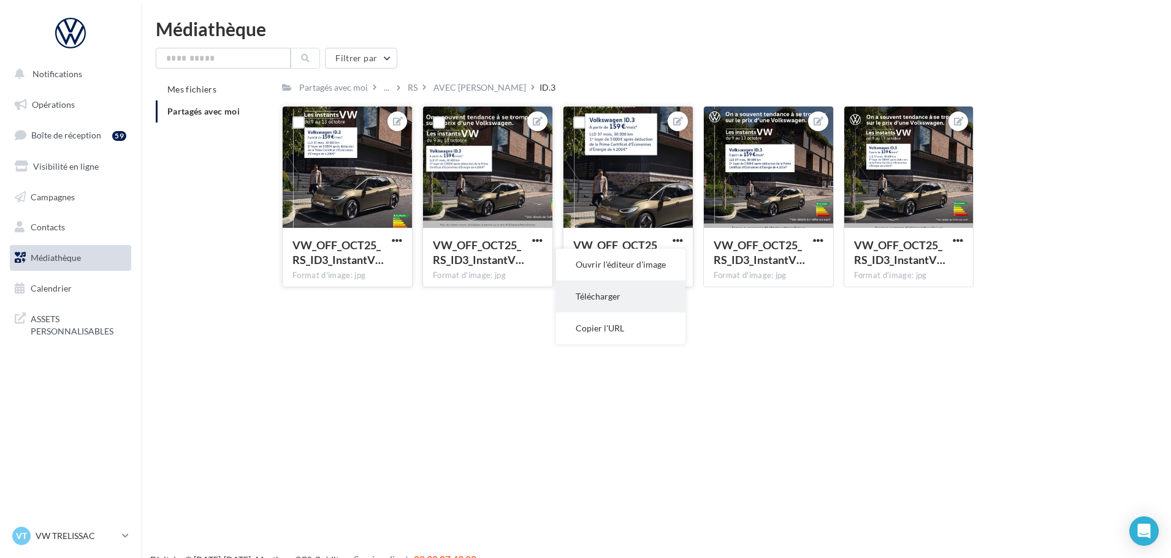
click at [617, 298] on button "Télécharger" at bounding box center [620, 297] width 129 height 32
click at [816, 242] on span "button" at bounding box center [818, 240] width 10 height 10
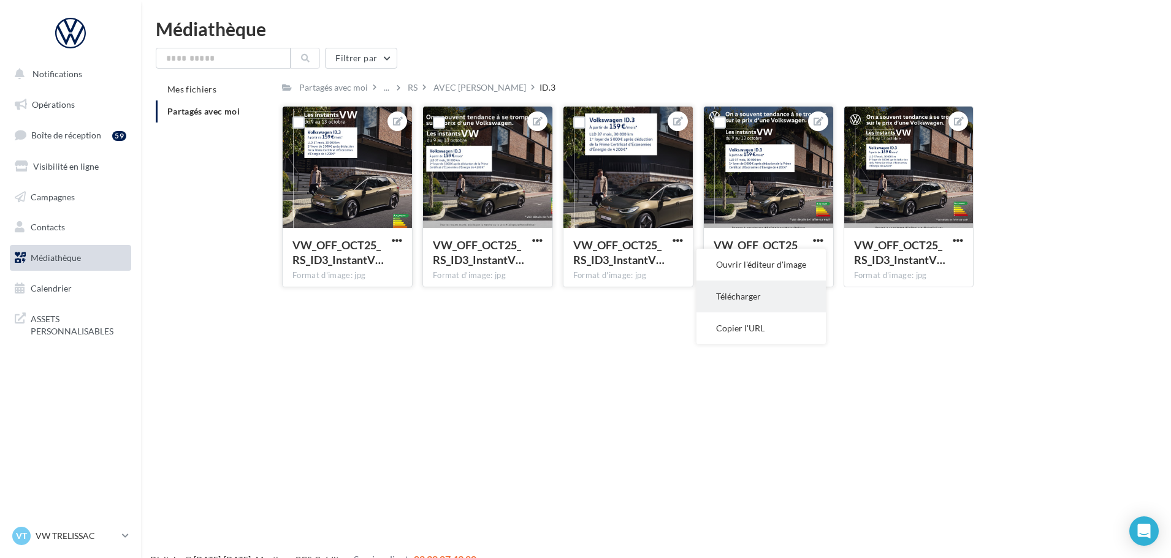
click at [761, 302] on button "Télécharger" at bounding box center [760, 297] width 129 height 32
click at [799, 39] on div "Médiathèque Filtrer par Mes fichiers Partagés avec moi Partagés avec moi ... RS…" at bounding box center [656, 159] width 1030 height 278
click at [854, 71] on div "Filtrer par Mes fichiers Partagés avec moi Partagés avec moi ... RS AVEC PO ID.…" at bounding box center [656, 173] width 1000 height 250
click at [958, 243] on span "button" at bounding box center [958, 240] width 10 height 10
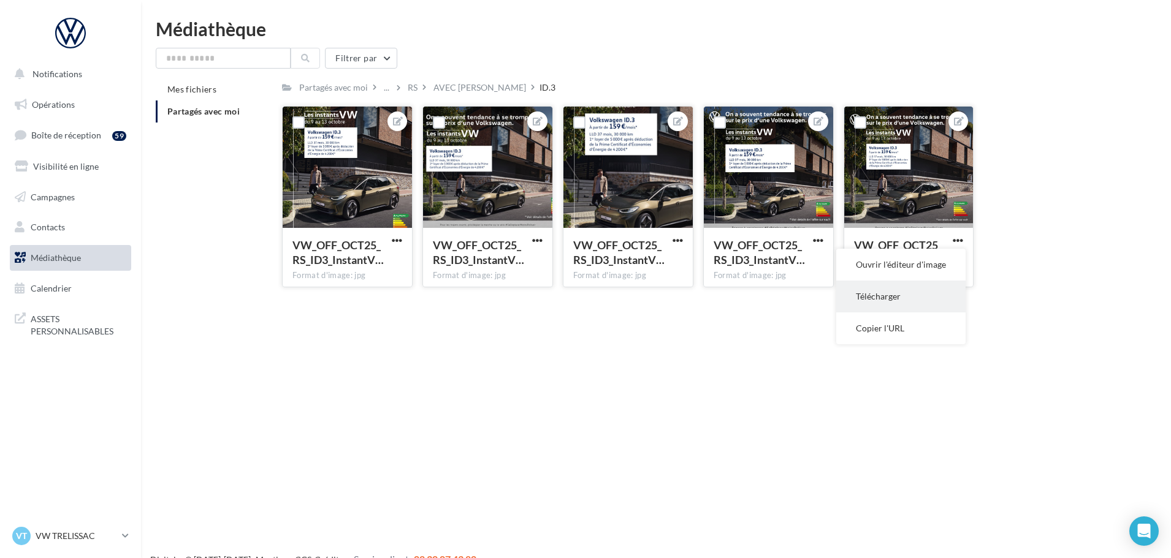
click at [882, 299] on button "Télécharger" at bounding box center [900, 297] width 129 height 32
click at [501, 28] on div "Médiathèque" at bounding box center [656, 29] width 1000 height 18
click at [39, 538] on p "VW TRELISSAC" at bounding box center [77, 536] width 82 height 12
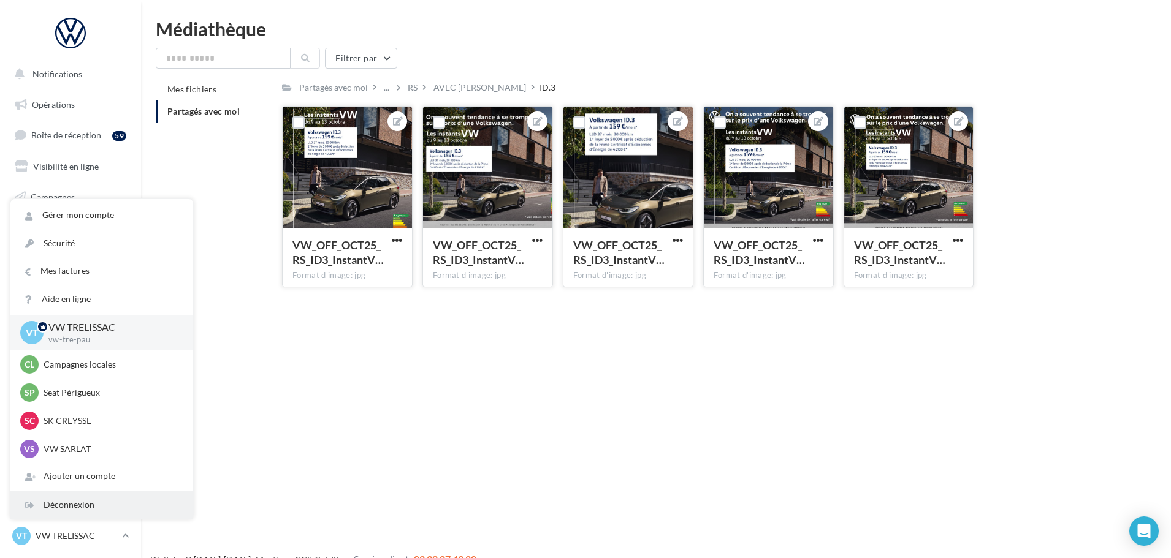
click at [66, 506] on div "Déconnexion" at bounding box center [101, 506] width 183 height 28
